Goal: Task Accomplishment & Management: Manage account settings

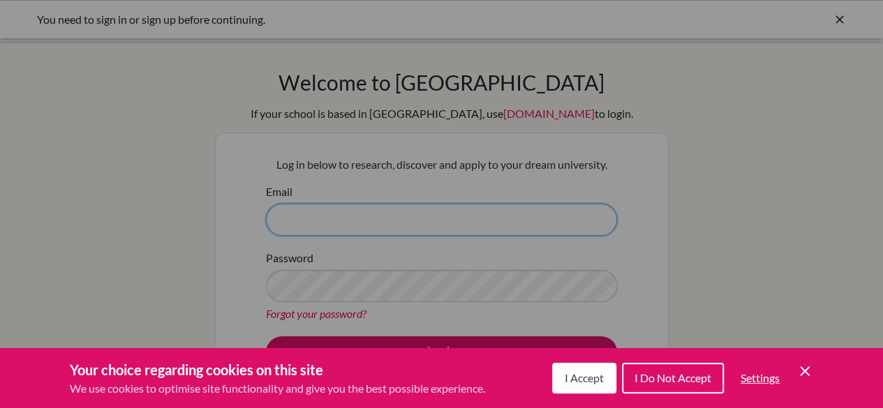
type input "[EMAIL_ADDRESS][DOMAIN_NAME]"
click at [583, 387] on button "I Accept" at bounding box center [584, 378] width 64 height 31
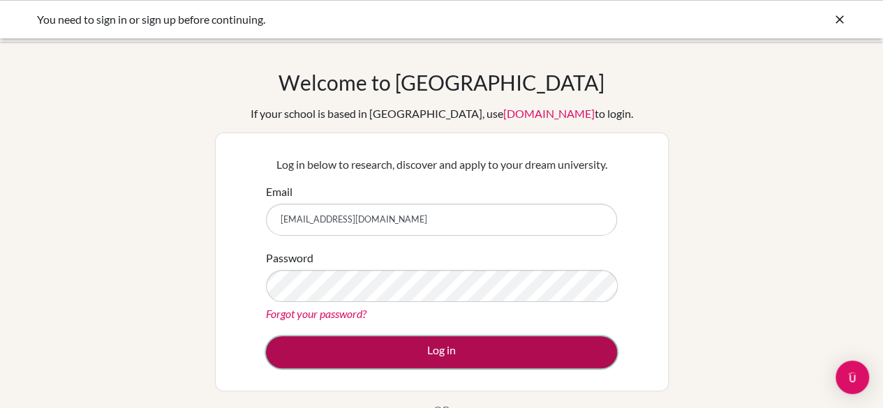
click at [466, 355] on button "Log in" at bounding box center [441, 352] width 351 height 32
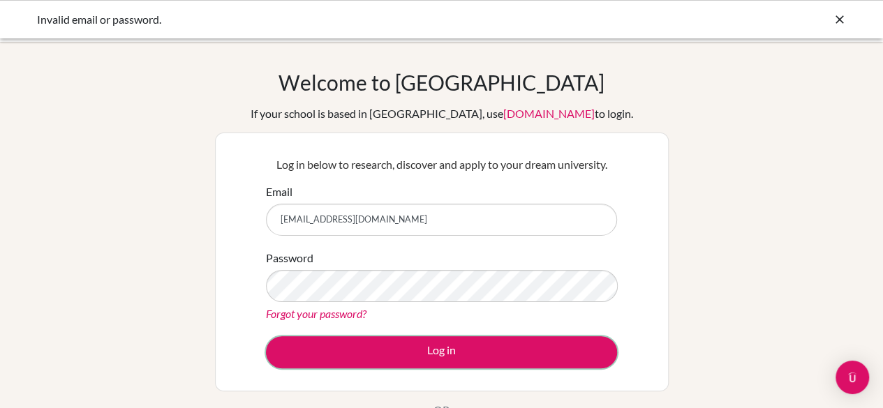
click at [466, 355] on button "Log in" at bounding box center [441, 352] width 351 height 32
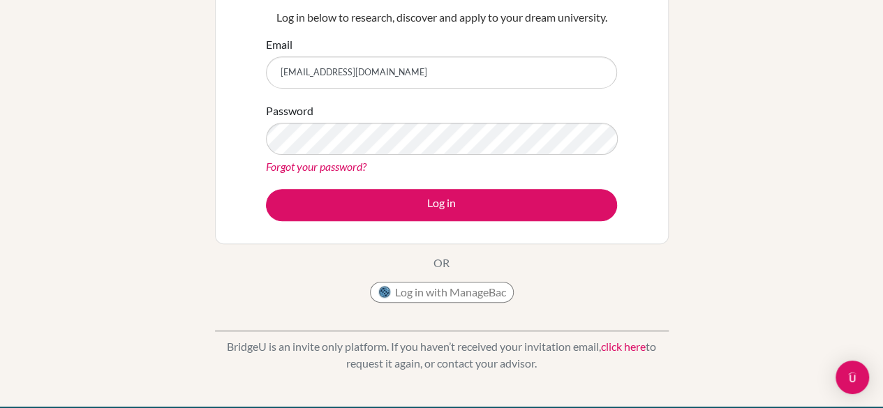
scroll to position [148, 0]
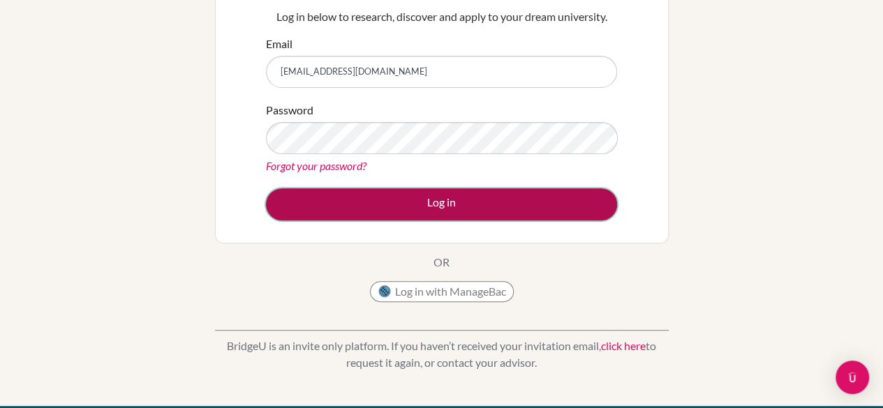
click at [459, 205] on button "Log in" at bounding box center [441, 204] width 351 height 32
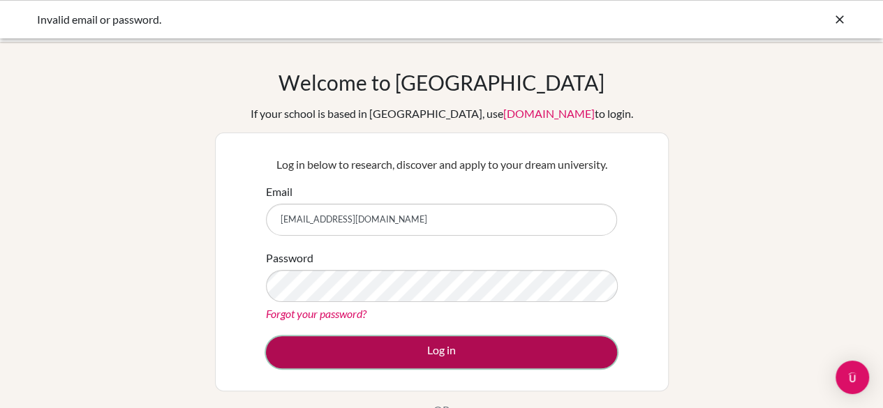
click at [411, 354] on button "Log in" at bounding box center [441, 352] width 351 height 32
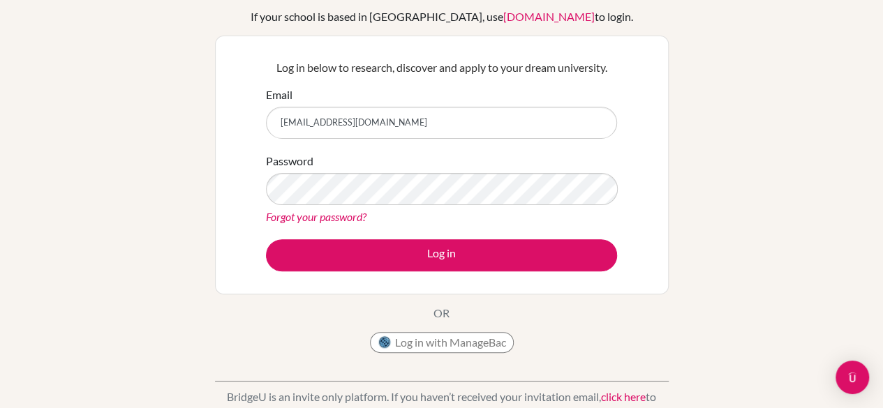
scroll to position [85, 0]
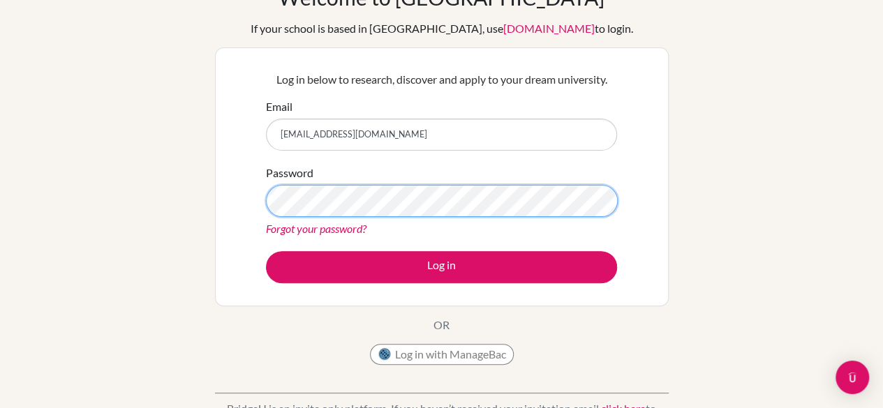
click at [183, 192] on div "Welcome to [GEOGRAPHIC_DATA] If your school is based in [GEOGRAPHIC_DATA], use …" at bounding box center [441, 213] width 883 height 456
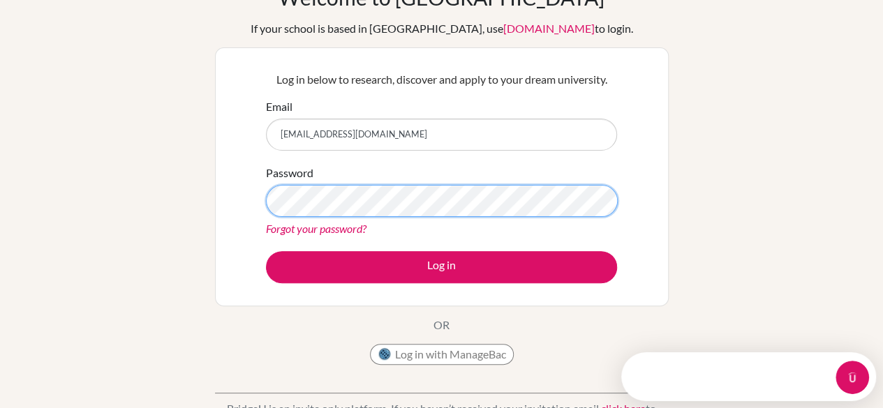
scroll to position [0, 0]
click at [266, 251] on button "Log in" at bounding box center [441, 267] width 351 height 32
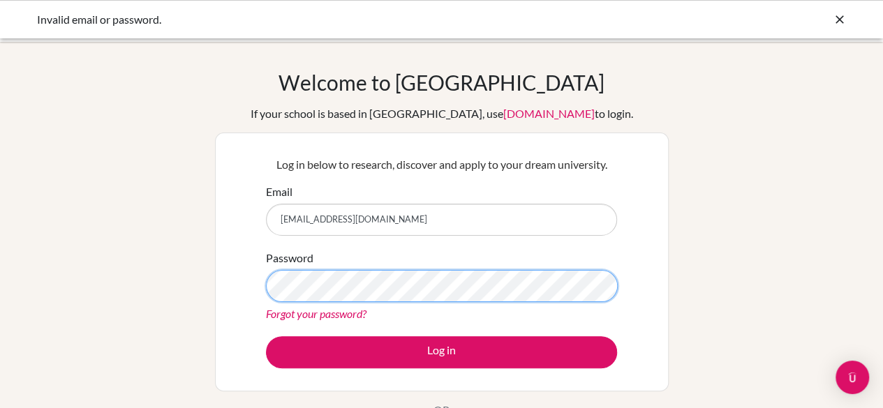
click at [194, 295] on div "Welcome to BridgeU If your school is based in China, use app.bridge-u.com.cn to…" at bounding box center [441, 298] width 883 height 456
click at [266, 336] on button "Log in" at bounding box center [441, 352] width 351 height 32
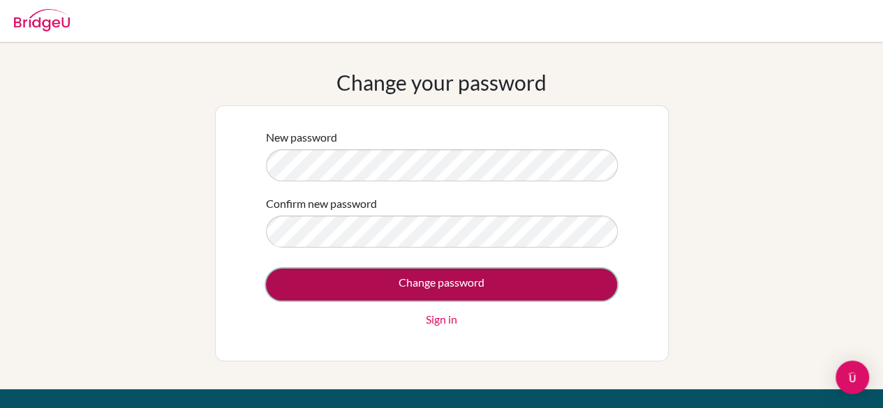
click at [311, 283] on input "Change password" at bounding box center [441, 285] width 351 height 32
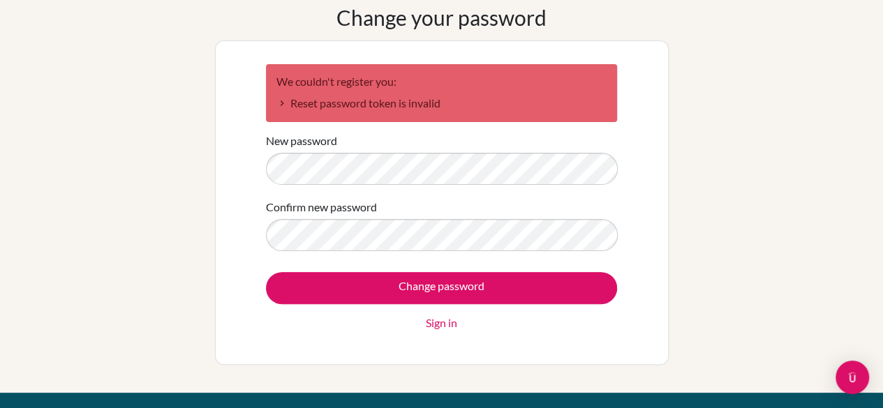
scroll to position [70, 0]
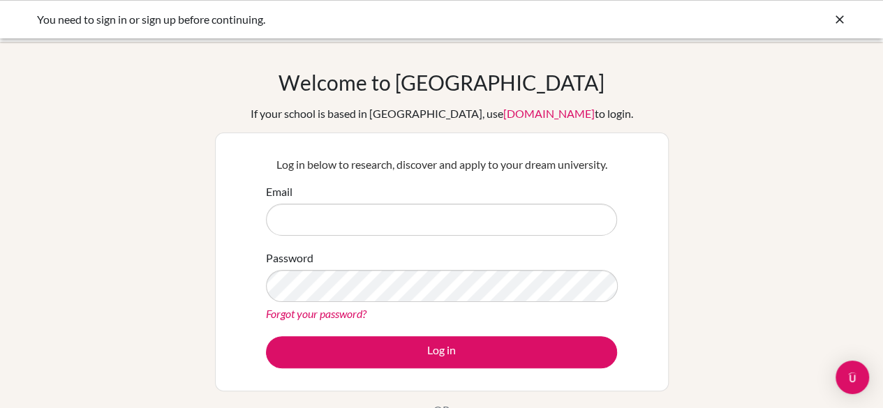
type input "[EMAIL_ADDRESS][DOMAIN_NAME]"
click at [335, 309] on link "Forgot your password?" at bounding box center [316, 313] width 101 height 13
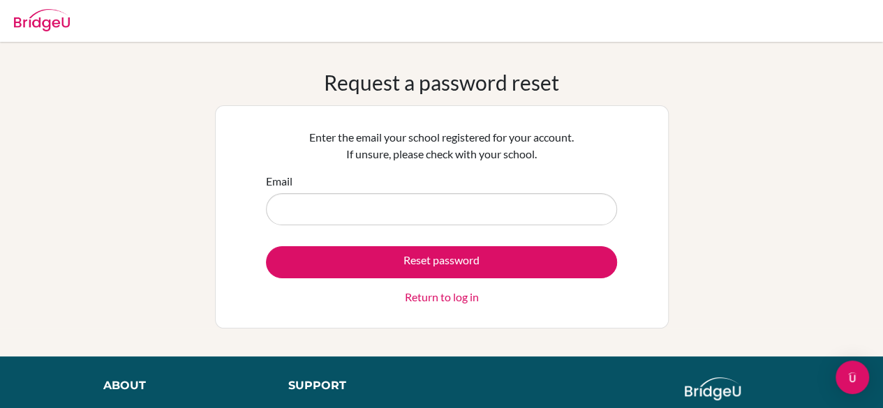
type input "[EMAIL_ADDRESS][DOMAIN_NAME]"
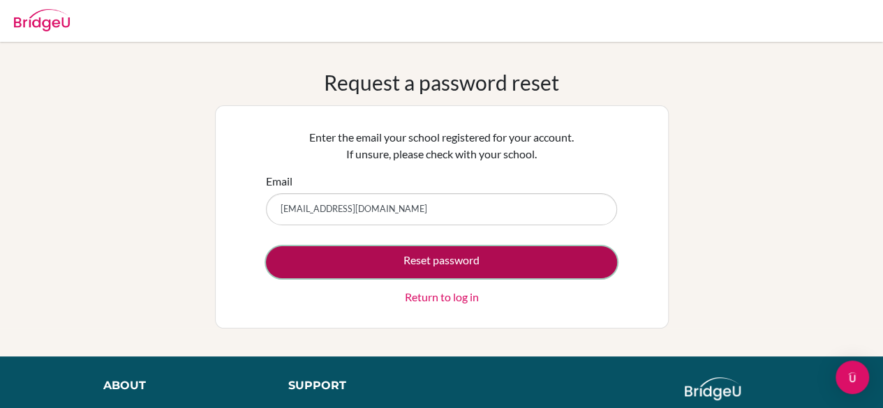
click at [384, 255] on button "Reset password" at bounding box center [441, 262] width 351 height 32
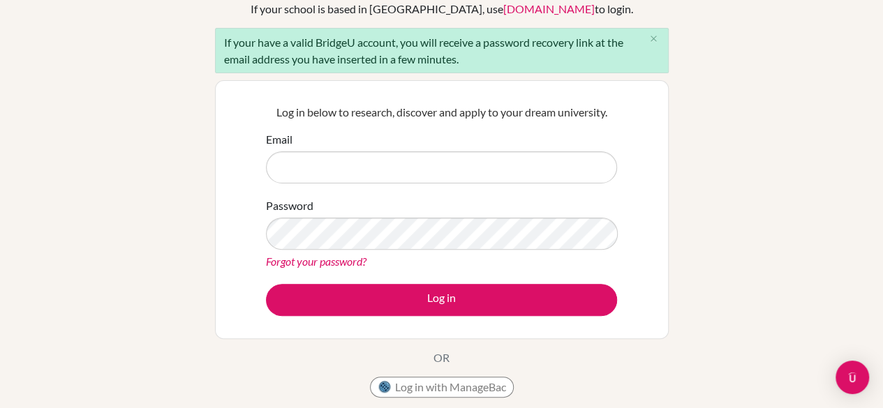
scroll to position [109, 0]
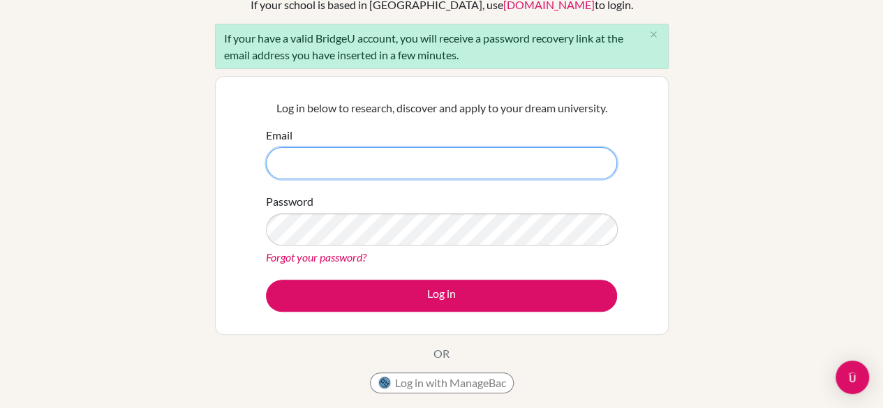
type input "[EMAIL_ADDRESS][DOMAIN_NAME]"
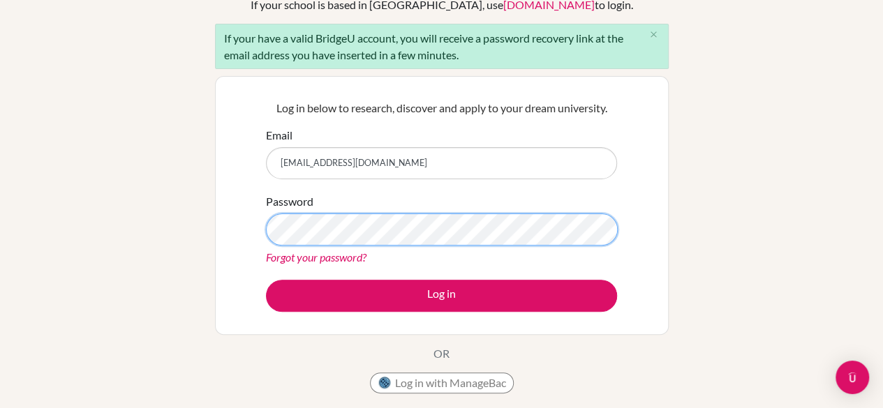
click at [229, 227] on div "Log in below to research, discover and apply to your dream university. Email [E…" at bounding box center [442, 205] width 454 height 259
click at [266, 280] on button "Log in" at bounding box center [441, 296] width 351 height 32
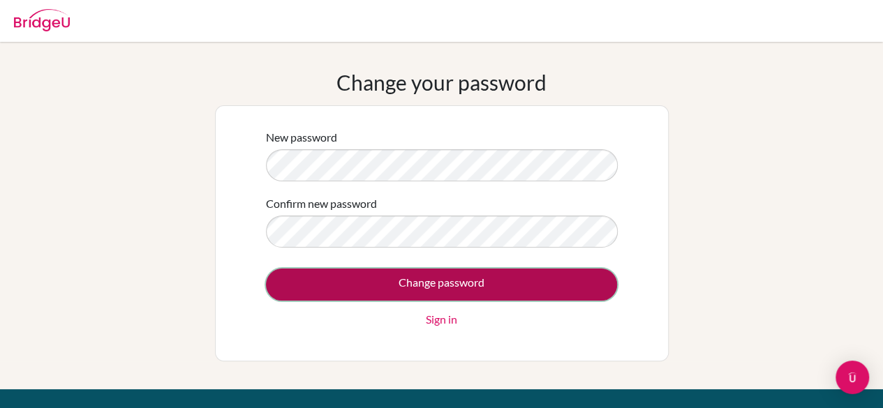
click at [309, 290] on input "Change password" at bounding box center [441, 285] width 351 height 32
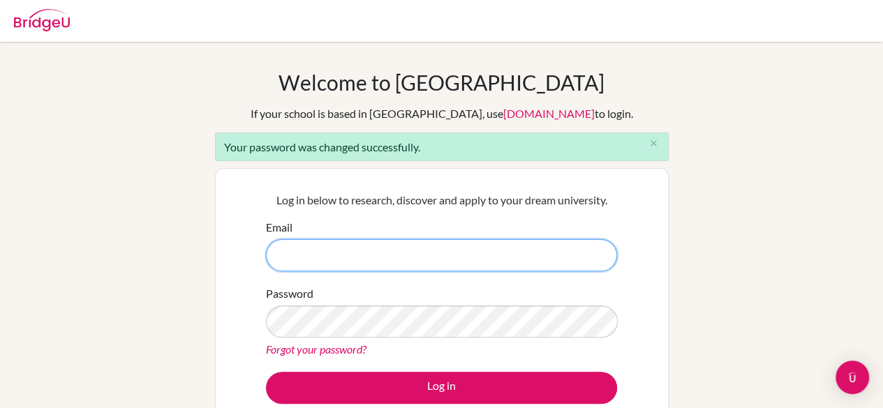
type input "[EMAIL_ADDRESS][DOMAIN_NAME]"
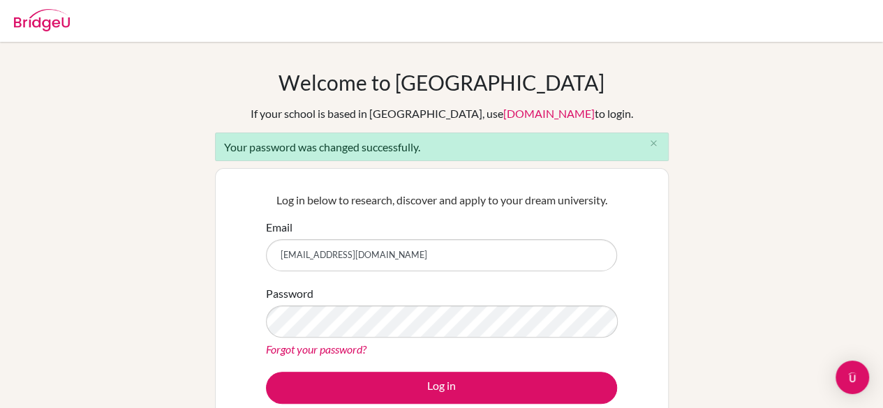
click at [747, 315] on div "Welcome to [GEOGRAPHIC_DATA] If your school is based in [GEOGRAPHIC_DATA], use …" at bounding box center [441, 316] width 883 height 492
